Goal: Information Seeking & Learning: Learn about a topic

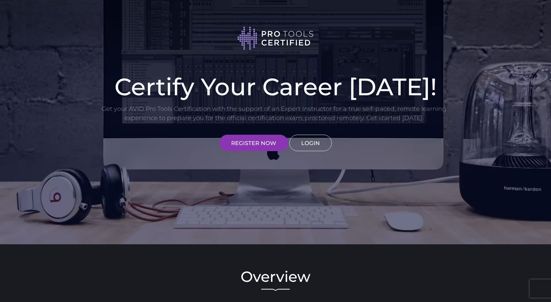
click at [309, 143] on link "LOGIN" at bounding box center [310, 143] width 43 height 17
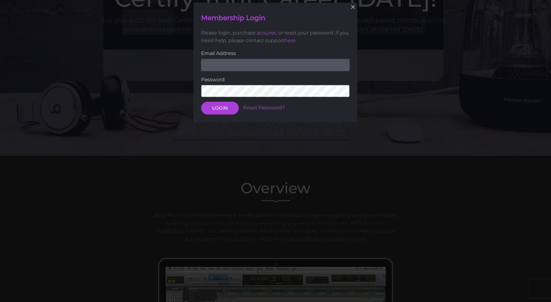
scroll to position [89, 0]
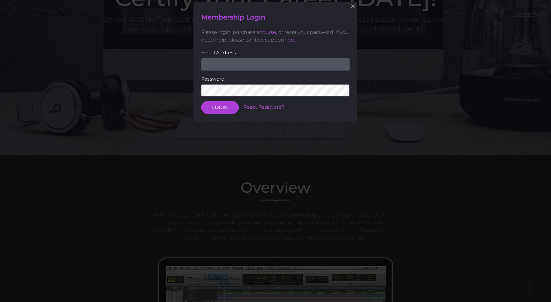
click at [250, 67] on input "email" at bounding box center [275, 64] width 148 height 12
type input "[EMAIL_ADDRESS][DOMAIN_NAME]"
click at [201, 101] on button "LOGIN" at bounding box center [220, 107] width 38 height 13
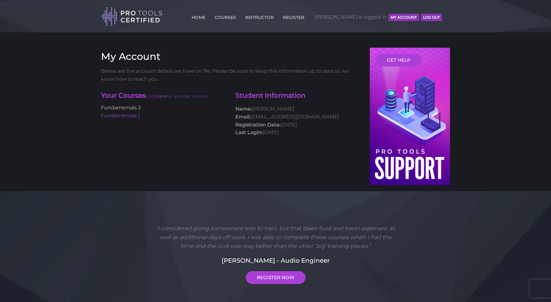
click at [135, 109] on link "Fundamentals 2" at bounding box center [121, 108] width 40 height 6
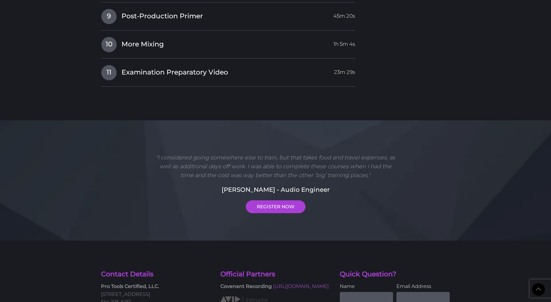
scroll to position [1031, 0]
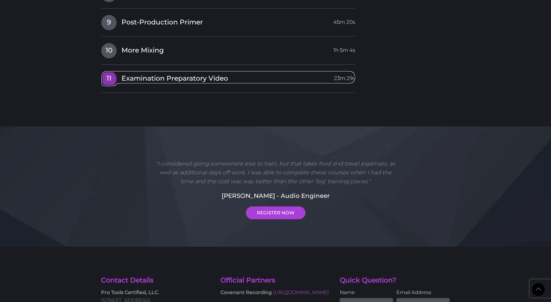
click at [131, 80] on span "Examination Preparatory Video" at bounding box center [174, 78] width 106 height 9
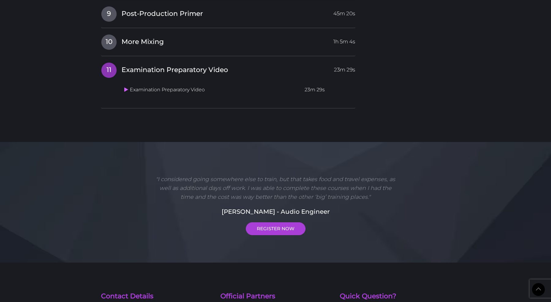
scroll to position [900, 0]
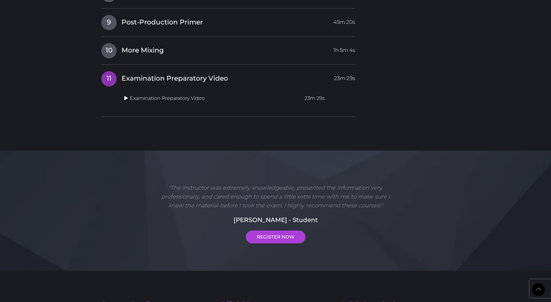
click at [126, 99] on icon at bounding box center [126, 98] width 4 height 5
